Goal: Information Seeking & Learning: Learn about a topic

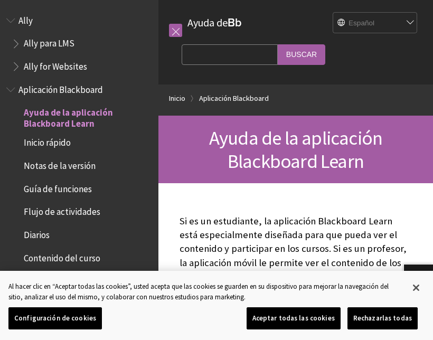
scroll to position [87, 0]
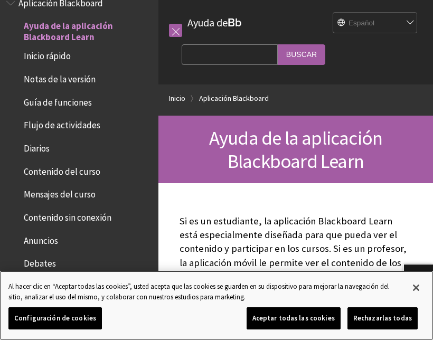
click at [310, 325] on button "Aceptar todas las cookies" at bounding box center [294, 318] width 94 height 22
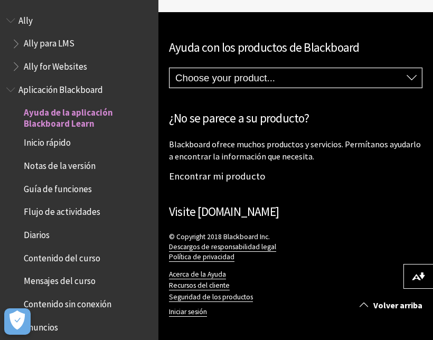
scroll to position [0, 0]
click at [28, 45] on span "Ally para LMS" at bounding box center [49, 42] width 51 height 14
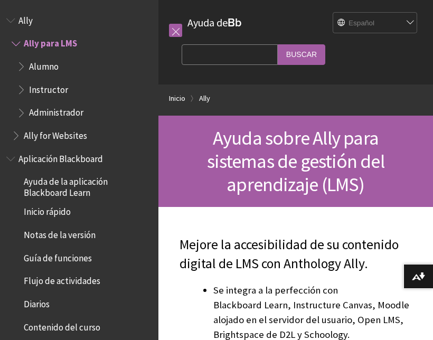
click at [27, 23] on span "Ally" at bounding box center [25, 19] width 14 height 14
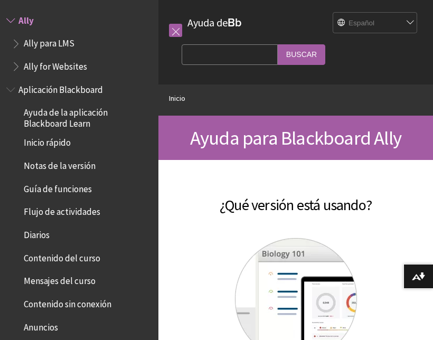
click at [39, 43] on span "Ally para LMS" at bounding box center [49, 42] width 51 height 14
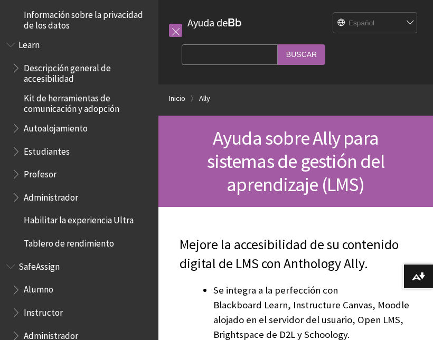
scroll to position [842, 0]
